Goal: Task Accomplishment & Management: Use online tool/utility

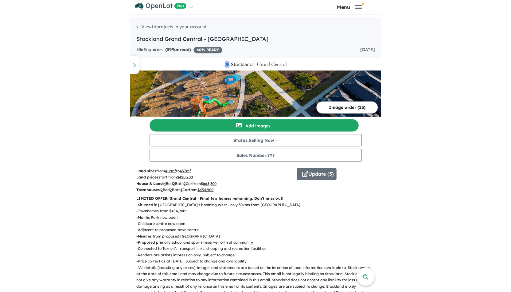
scroll to position [40, 0]
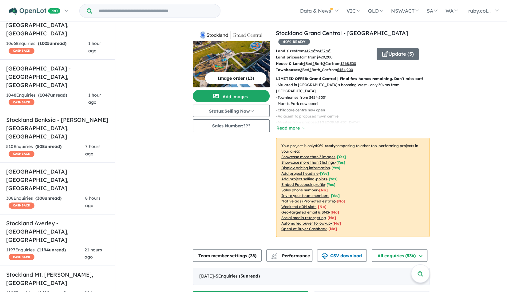
click at [217, 72] on button "Image order ( 13 )" at bounding box center [236, 78] width 62 height 12
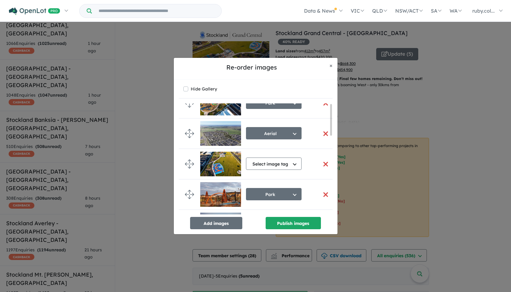
scroll to position [0, 0]
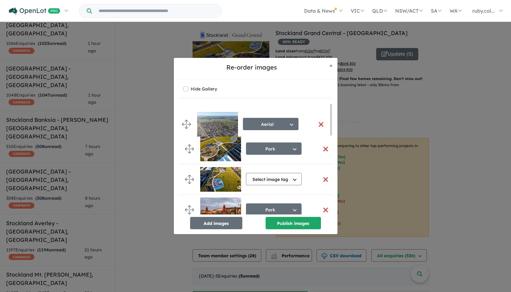
drag, startPoint x: 190, startPoint y: 147, endPoint x: 185, endPoint y: 112, distance: 35.3
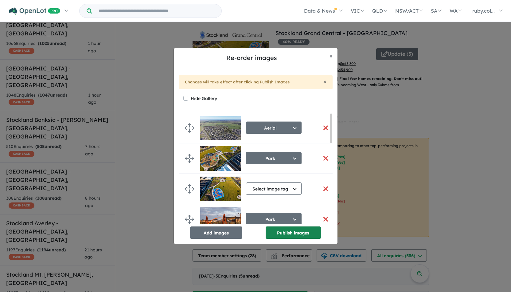
click at [251, 234] on button "Publish images" at bounding box center [293, 232] width 55 height 12
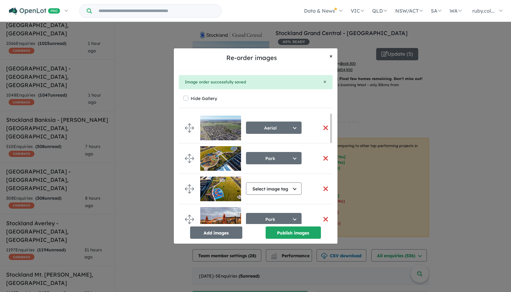
click at [251, 57] on span "×" at bounding box center [331, 55] width 3 height 7
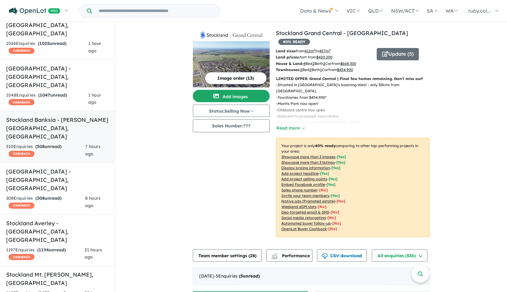
click at [32, 116] on h5 "Stockland Banksia - [PERSON_NAME][GEOGRAPHIC_DATA] , [GEOGRAPHIC_DATA]" at bounding box center [57, 128] width 103 height 25
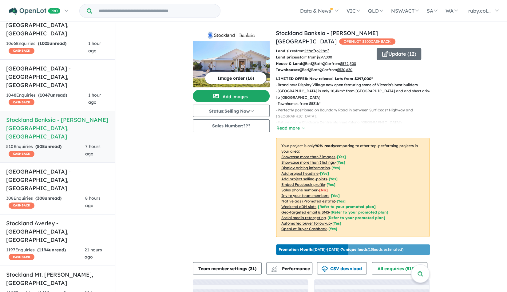
click at [242, 79] on button "Image order ( 16 )" at bounding box center [236, 78] width 62 height 12
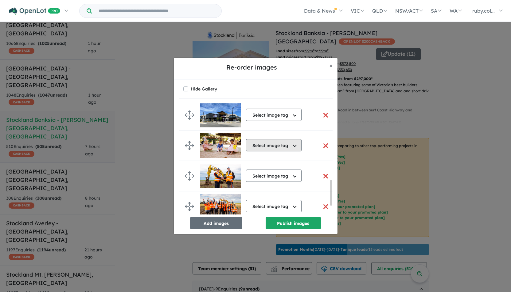
scroll to position [372, 0]
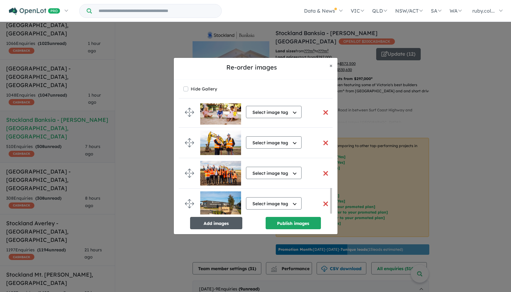
click at [223, 219] on button "Add images" at bounding box center [216, 223] width 52 height 12
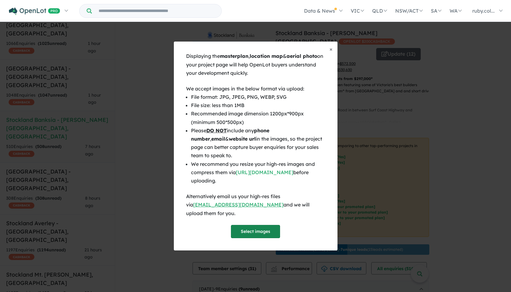
click at [251, 225] on button "Select images" at bounding box center [255, 231] width 49 height 13
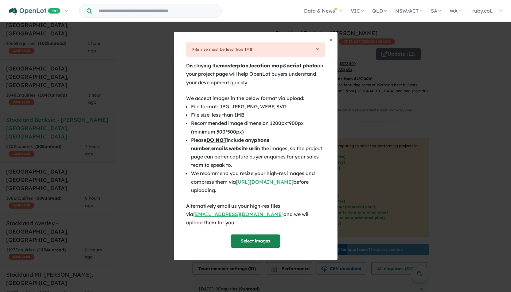
click at [251, 238] on button "Select images" at bounding box center [255, 240] width 49 height 13
click at [247, 245] on div "× Image must be larger than 500*500px Displaying the masterplan , location map …" at bounding box center [256, 150] width 164 height 217
click at [249, 239] on button "Select images" at bounding box center [255, 240] width 49 height 13
click at [251, 235] on button "Select images" at bounding box center [255, 240] width 49 height 13
